Goal: Task Accomplishment & Management: Manage account settings

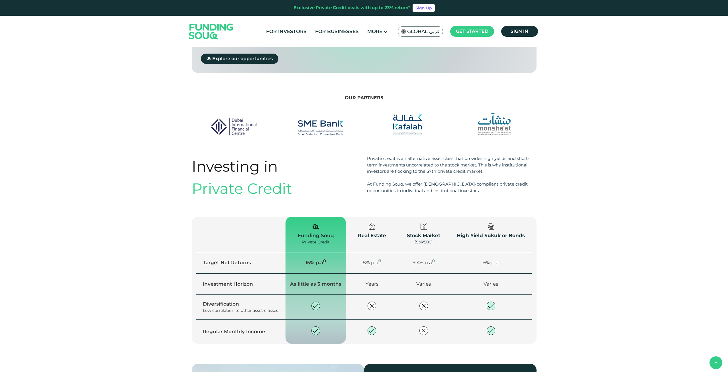
scroll to position [570, 0]
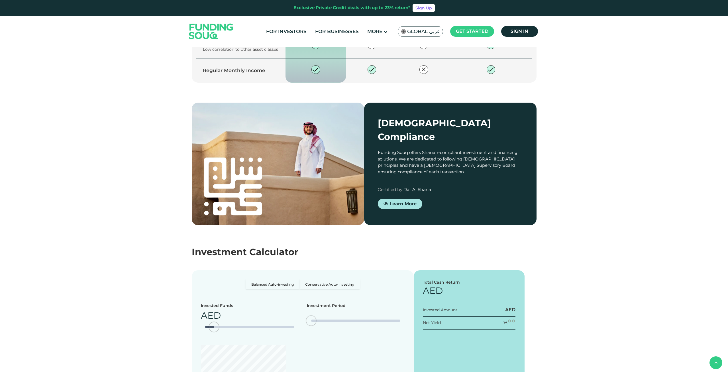
type tc-range-slider "4"
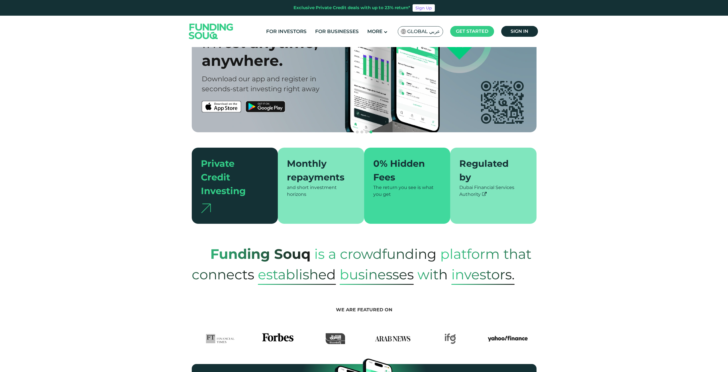
scroll to position [0, 0]
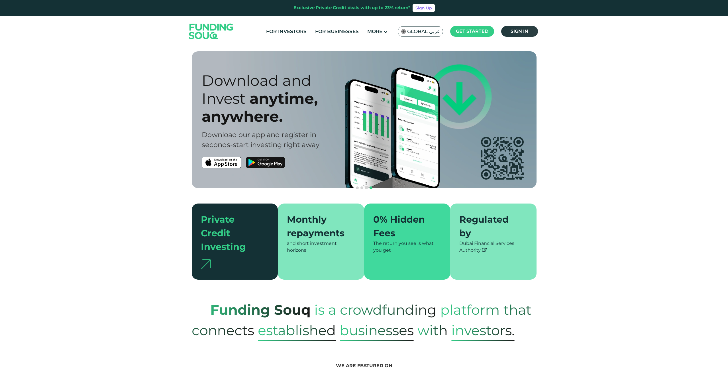
click at [522, 31] on span "Sign in" at bounding box center [520, 30] width 18 height 5
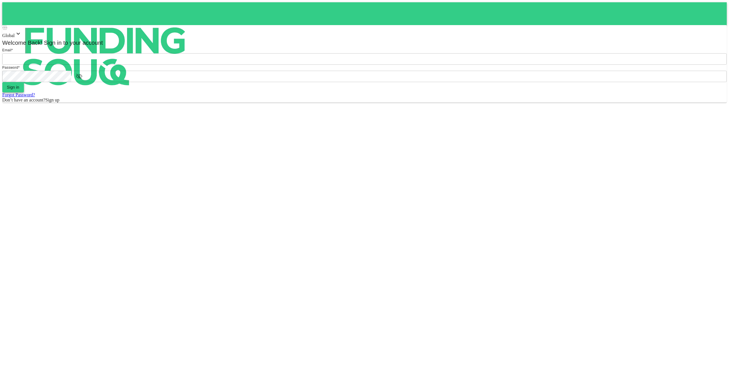
type input "[EMAIL_ADDRESS][DOMAIN_NAME]"
click at [24, 92] on button "Sign in" at bounding box center [13, 87] width 22 height 10
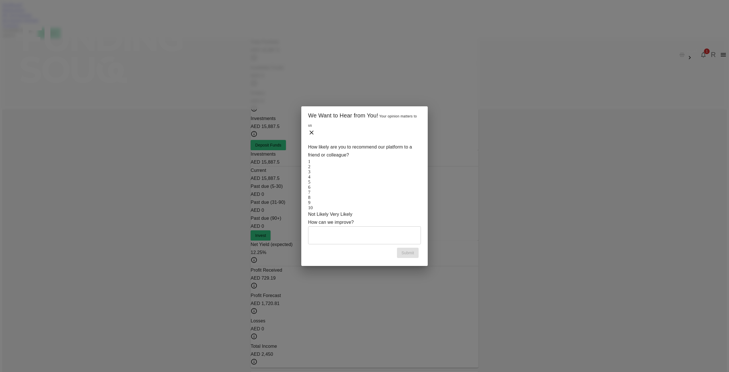
drag, startPoint x: 418, startPoint y: 132, endPoint x: 409, endPoint y: 129, distance: 9.5
click at [315, 132] on icon at bounding box center [311, 132] width 7 height 7
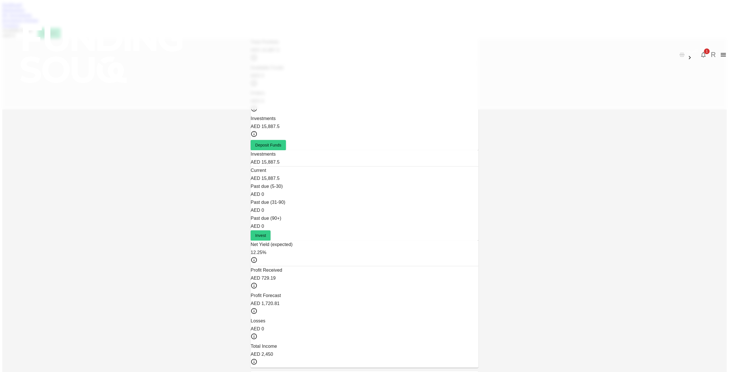
click at [251, 26] on div "Dashboard Marketplace My Investments Investment Settings Transfers Available Fu…" at bounding box center [364, 20] width 725 height 36
click at [25, 12] on link "Marketplace" at bounding box center [13, 9] width 23 height 5
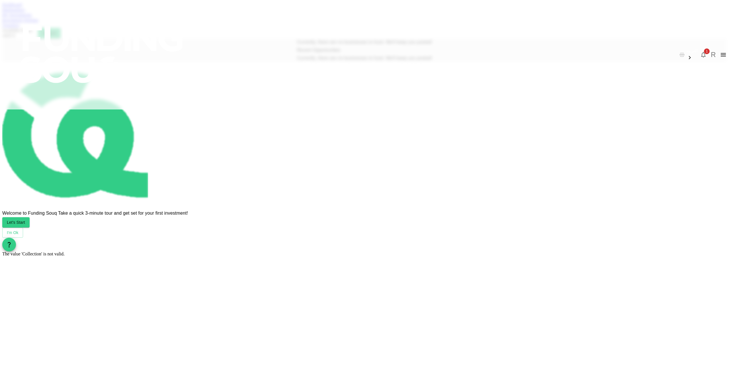
click at [32, 17] on link "My Investments" at bounding box center [17, 15] width 30 height 5
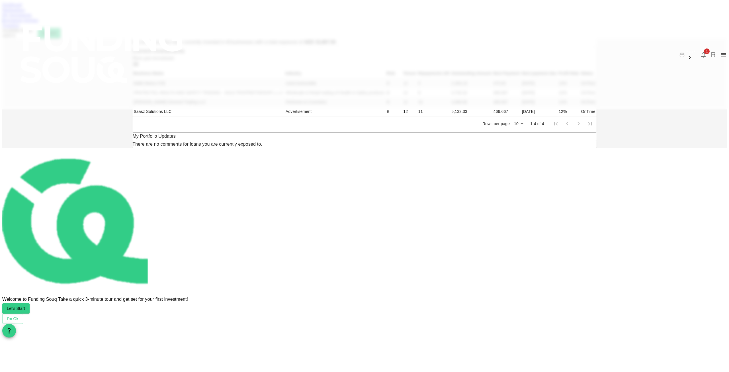
drag, startPoint x: 309, startPoint y: 24, endPoint x: 328, endPoint y: 28, distance: 19.2
click at [311, 24] on div "Dashboard Marketplace My Investments Investment Settings Transfers Available Fu…" at bounding box center [364, 20] width 725 height 36
drag, startPoint x: 328, startPoint y: 28, endPoint x: 361, endPoint y: 27, distance: 32.8
click at [38, 23] on link "Investment Settings" at bounding box center [20, 20] width 36 height 5
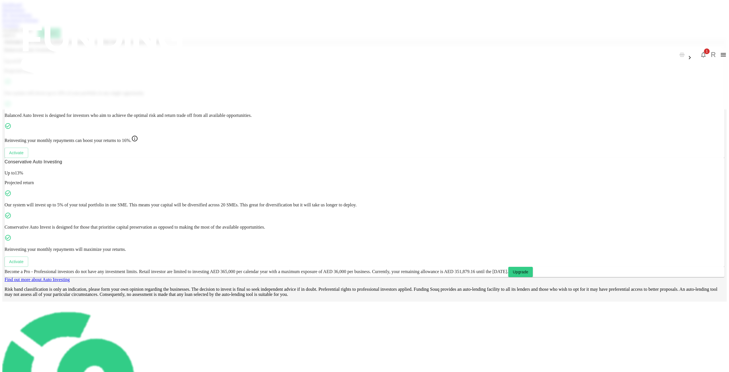
click at [19, 28] on link "Transfers" at bounding box center [10, 25] width 17 height 5
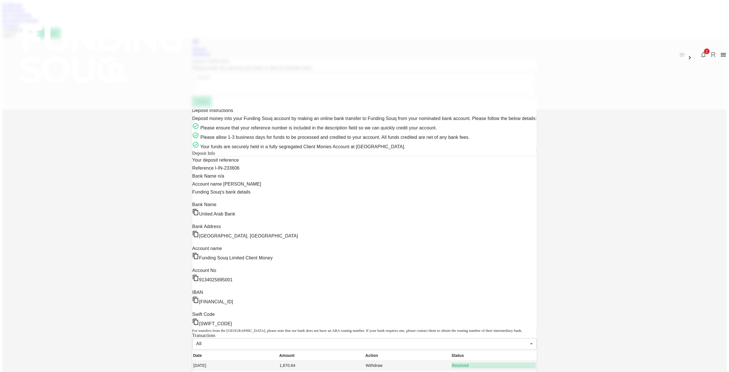
click at [38, 23] on link "Investment Settings" at bounding box center [20, 20] width 36 height 5
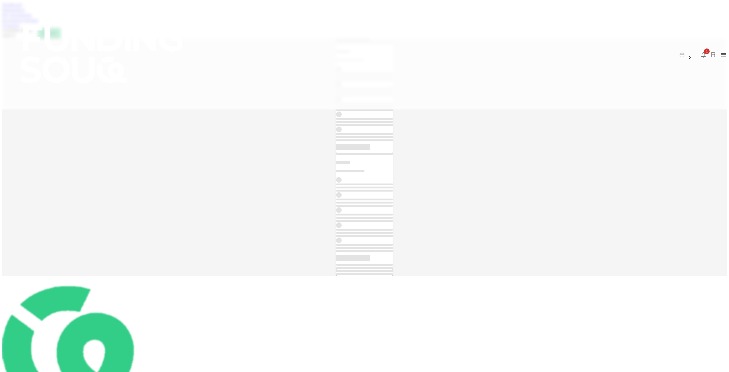
click at [19, 28] on link "Transfers" at bounding box center [10, 25] width 17 height 5
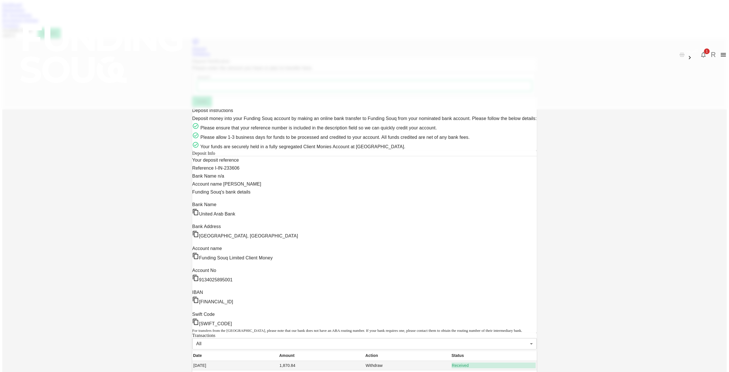
click at [38, 23] on link "Investment Settings" at bounding box center [20, 20] width 36 height 5
